Goal: Check status: Check status

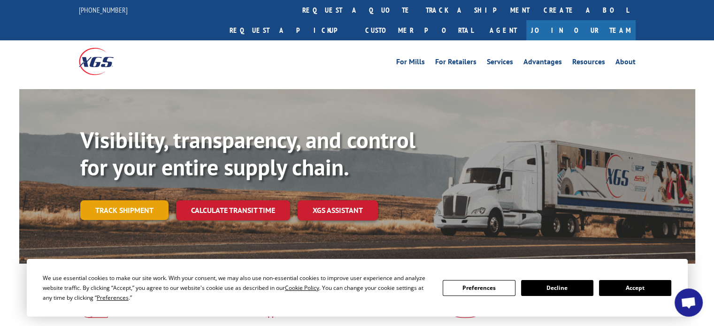
click at [115, 201] on link "Track shipment" at bounding box center [124, 211] width 88 height 20
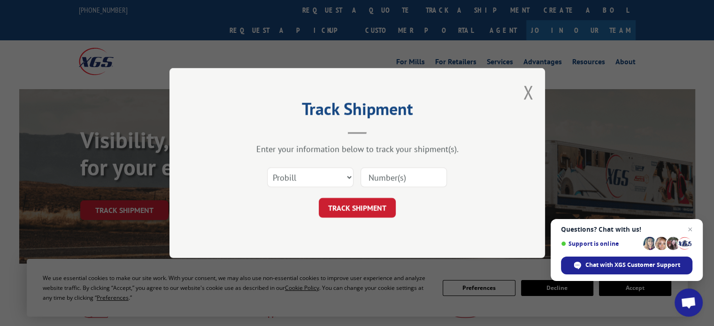
click at [382, 181] on input at bounding box center [404, 178] width 86 height 20
type input "17689026"
click at [364, 209] on button "TRACK SHIPMENT" at bounding box center [357, 208] width 77 height 20
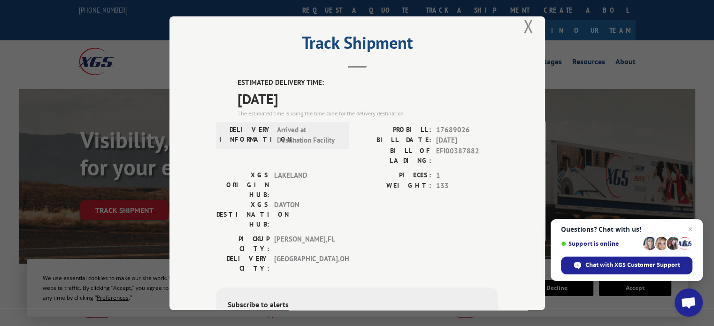
scroll to position [14, 0]
click at [523, 26] on button "Close modal" at bounding box center [528, 27] width 10 height 25
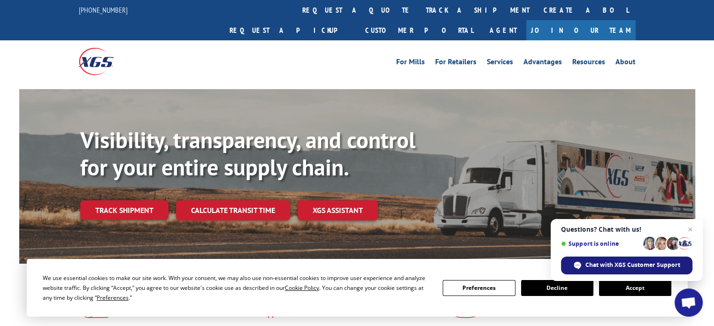
click at [625, 267] on span "Chat with XGS Customer Support" at bounding box center [633, 265] width 95 height 8
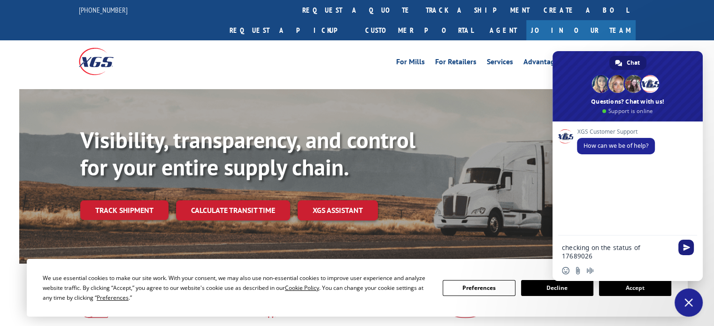
type textarea "checking on the status of 17689026"
click at [691, 251] on span "Send" at bounding box center [686, 247] width 15 height 15
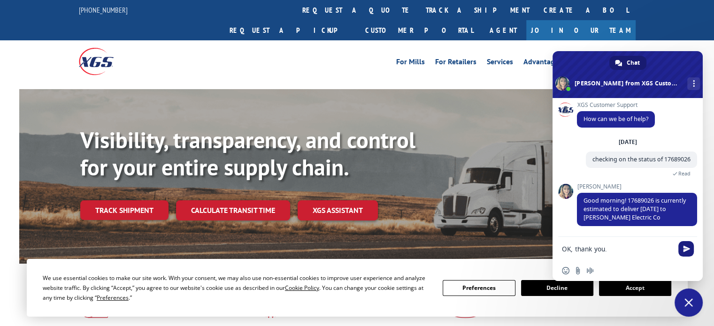
type textarea "OK, thank you."
click at [691, 251] on span "Send" at bounding box center [686, 248] width 15 height 15
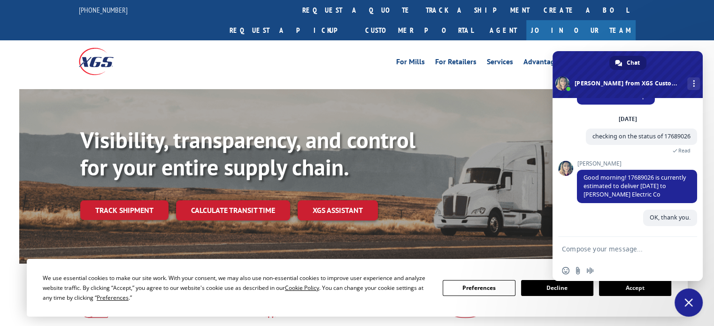
scroll to position [37, 0]
